Goal: Navigation & Orientation: Find specific page/section

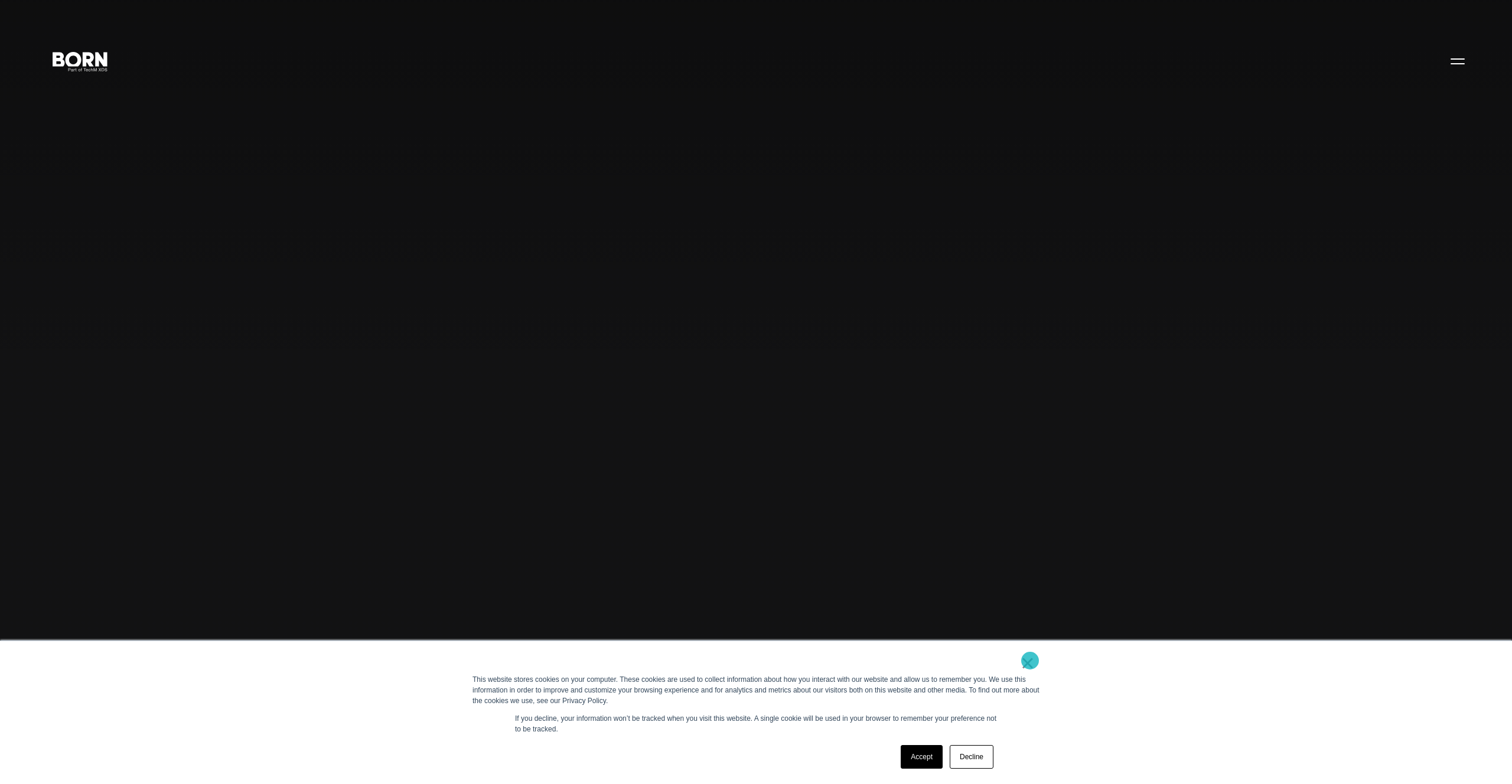
click at [1029, 664] on link "×" at bounding box center [1027, 663] width 14 height 11
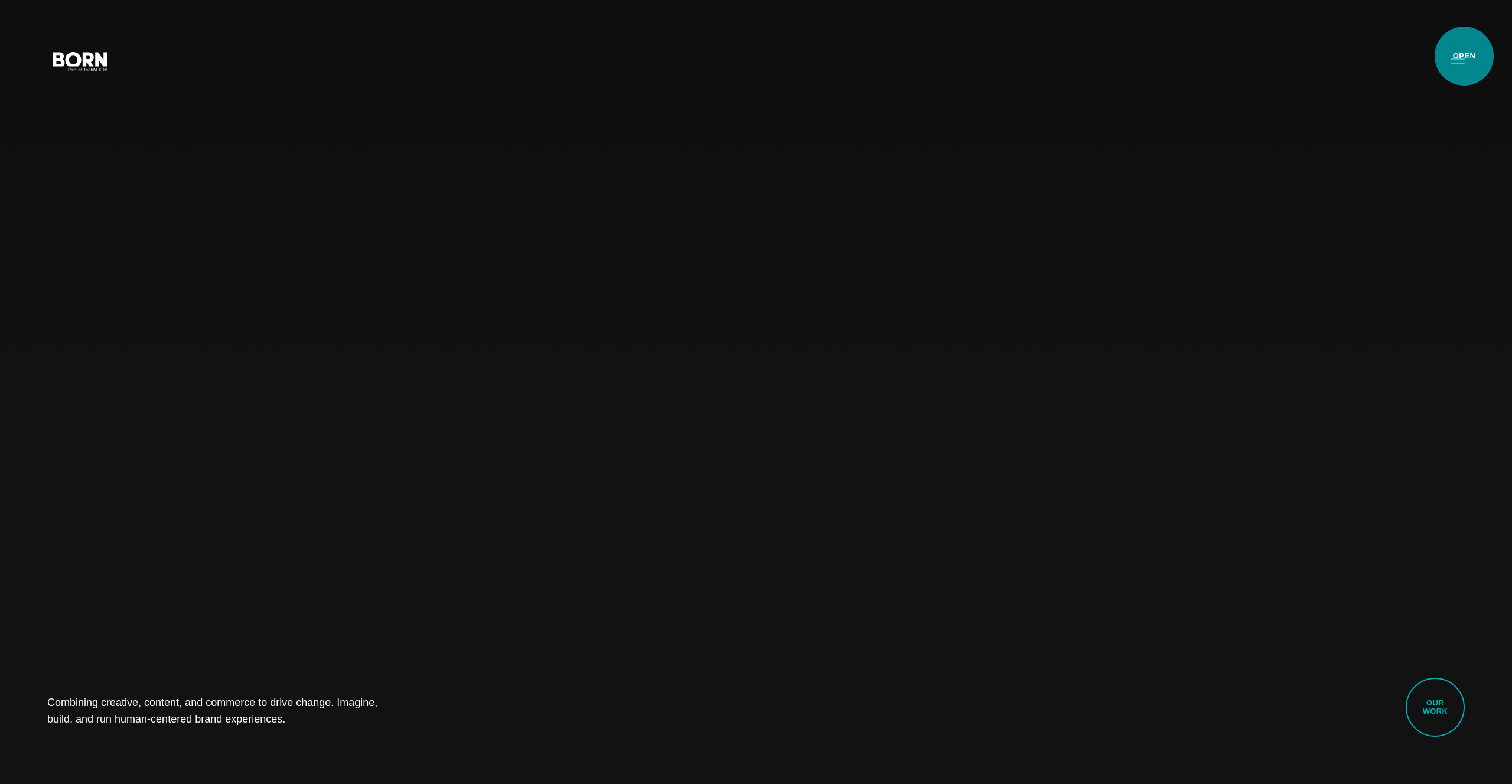
click at [1464, 62] on button "Primary Menu" at bounding box center [1458, 61] width 29 height 25
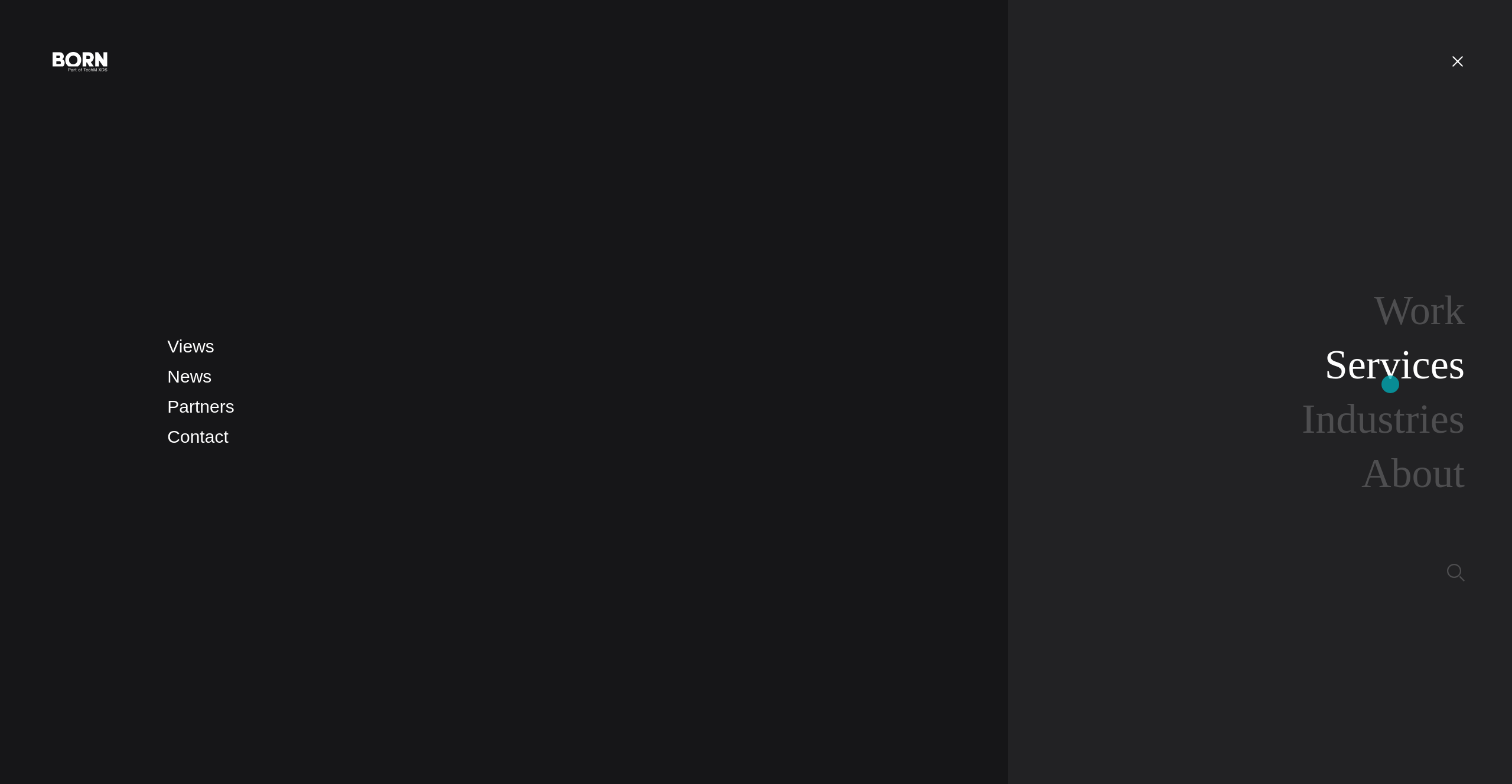
click at [1386, 372] on link "Services" at bounding box center [1394, 364] width 140 height 45
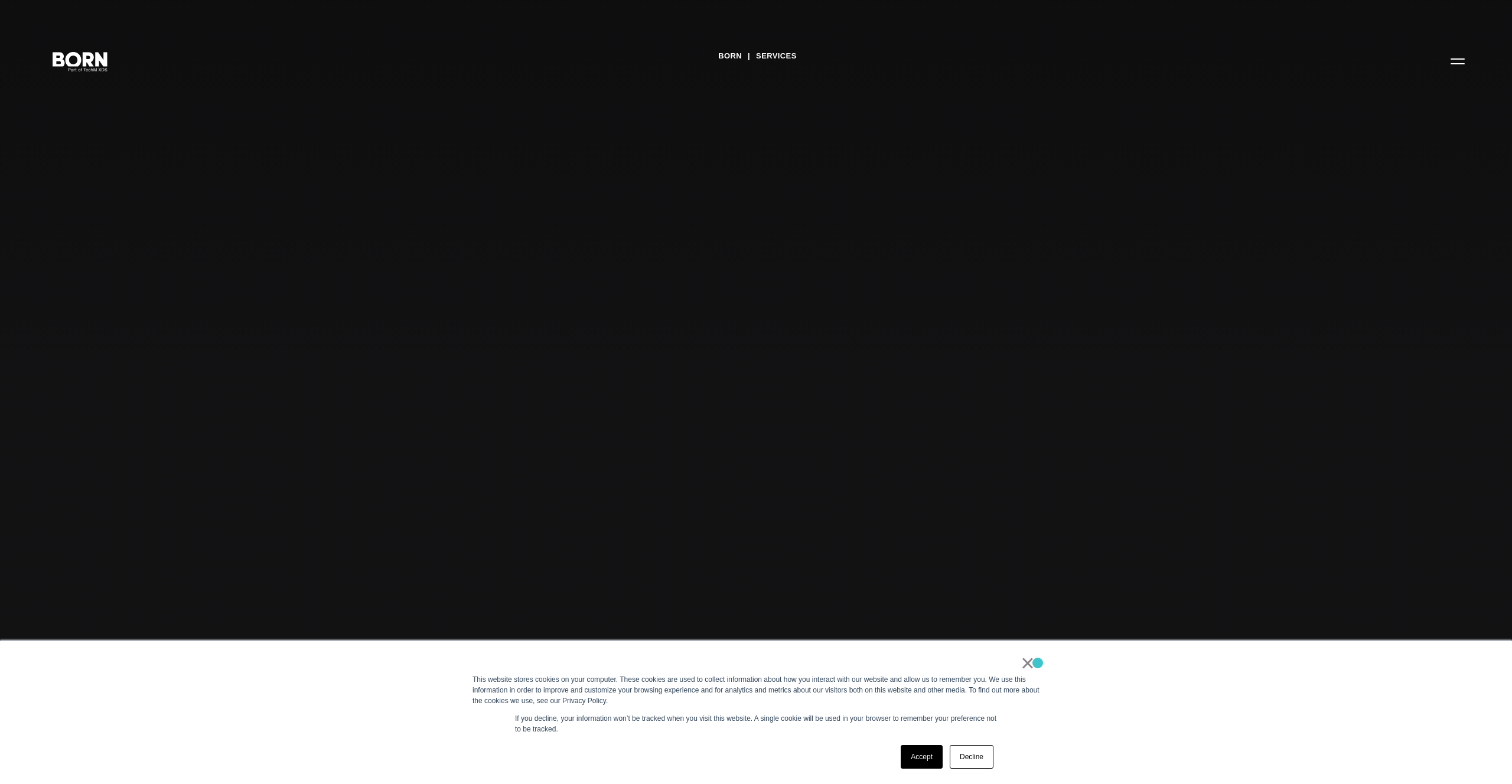
click at [1038, 663] on div "× This website stores cookies on your computer. These cookies are used to colle…" at bounding box center [756, 713] width 591 height 143
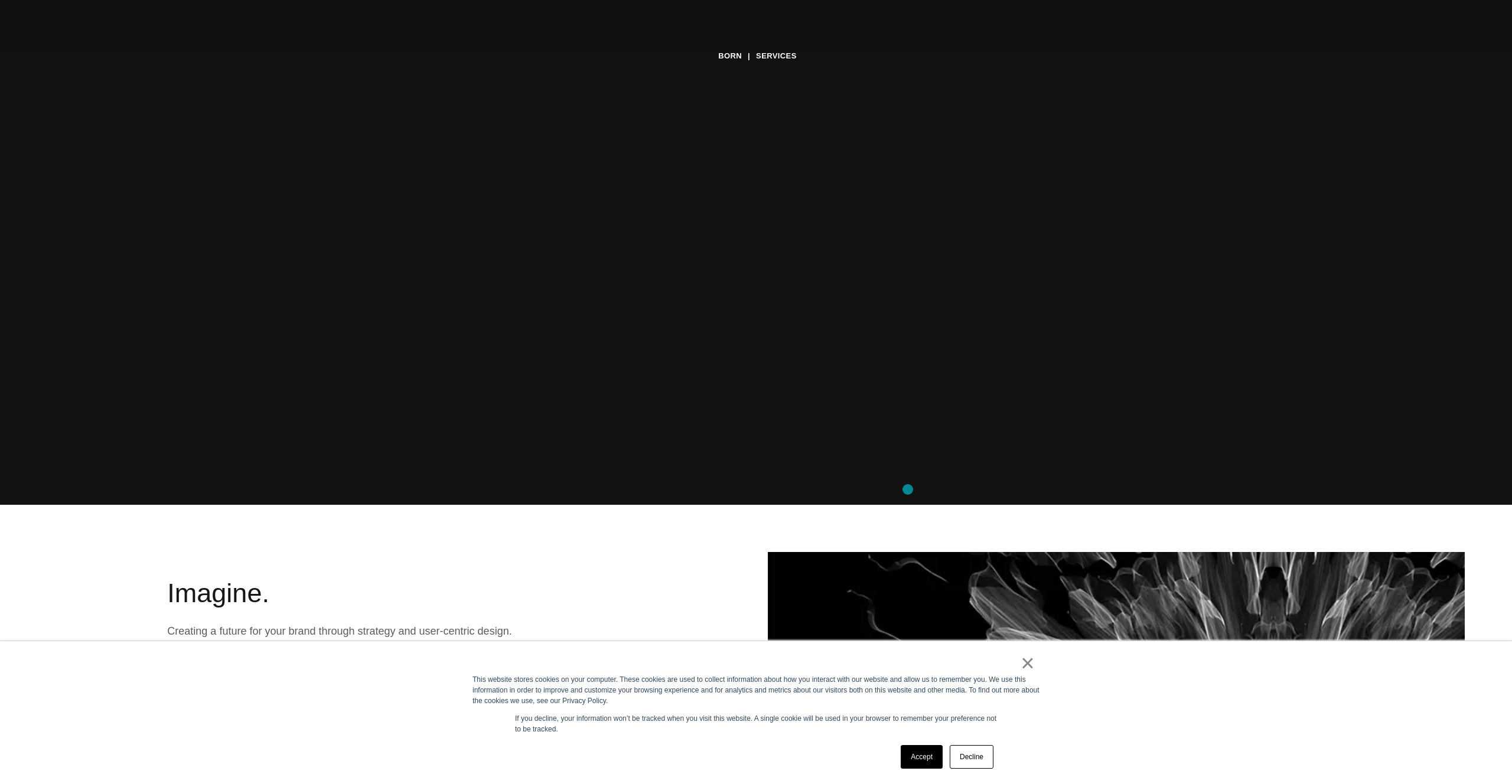
scroll to position [288, 0]
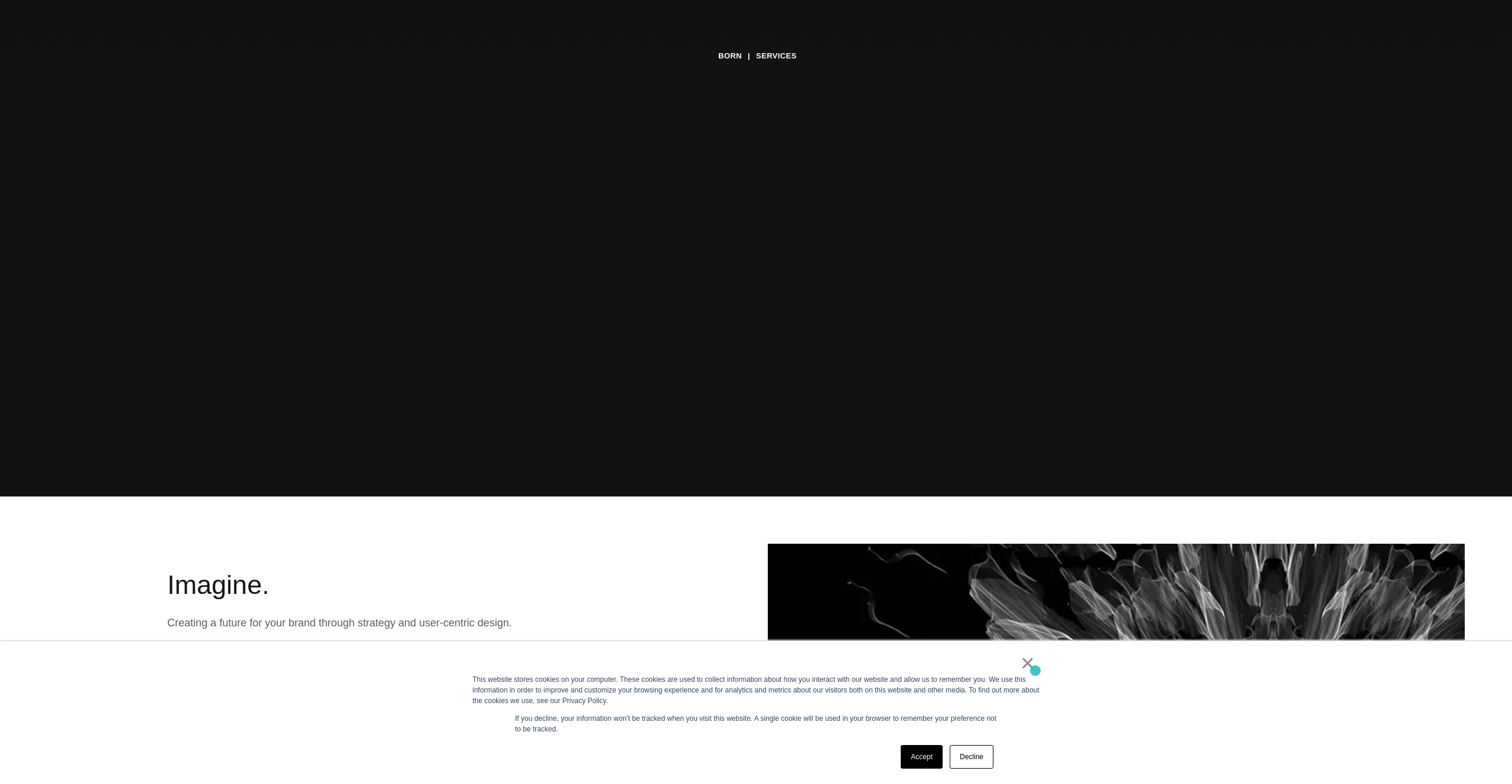
click at [1036, 671] on div "× This website stores cookies on your computer. These cookies are used to colle…" at bounding box center [756, 713] width 591 height 143
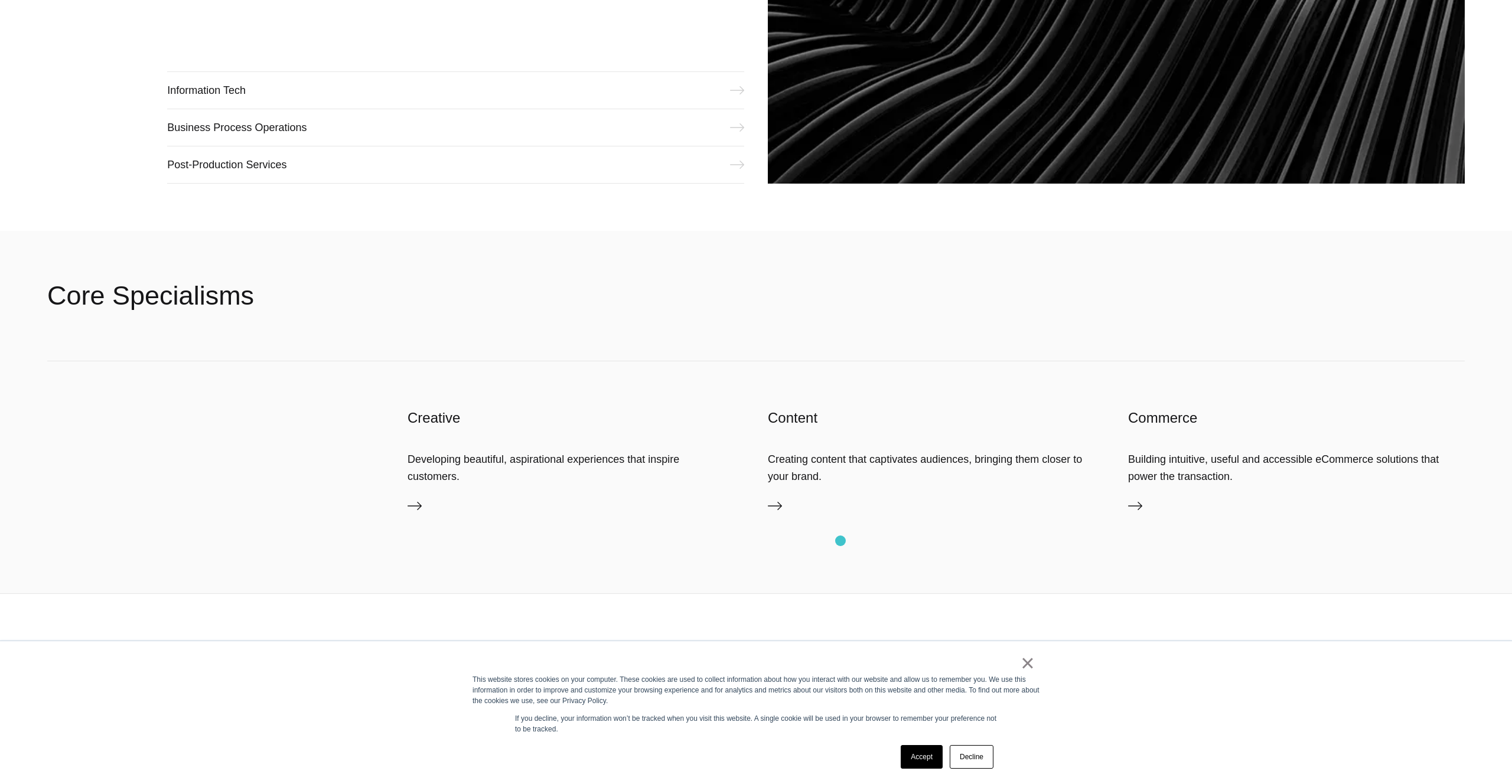
scroll to position [2016, 0]
